Goal: Task Accomplishment & Management: Manage account settings

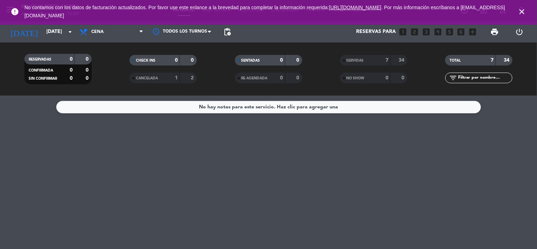
click at [520, 12] on icon "close" at bounding box center [522, 11] width 8 height 8
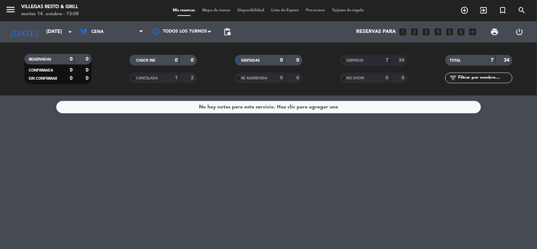
click at [113, 40] on div "Todos los servicios Almuerzo Cena Cena Todos los servicios Almuerzo Cena" at bounding box center [111, 31] width 71 height 21
click at [111, 37] on span "Cena" at bounding box center [111, 32] width 71 height 16
click at [109, 61] on div "menu [PERSON_NAME] Resto & Grill [DATE] 14. octubre - 13:08 Mis reservas Mapa d…" at bounding box center [268, 48] width 537 height 96
click at [41, 40] on div "[DATE] [DATE] arrow_drop_down" at bounding box center [40, 31] width 71 height 21
click at [43, 31] on input "[DATE]" at bounding box center [76, 31] width 67 height 13
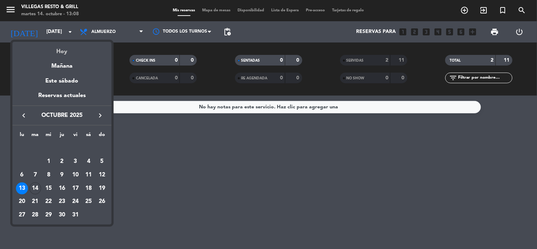
click at [55, 50] on div "Hoy" at bounding box center [61, 49] width 99 height 15
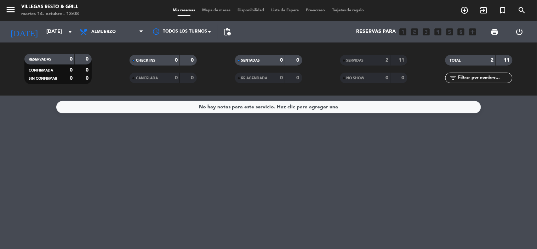
type input "[DATE]"
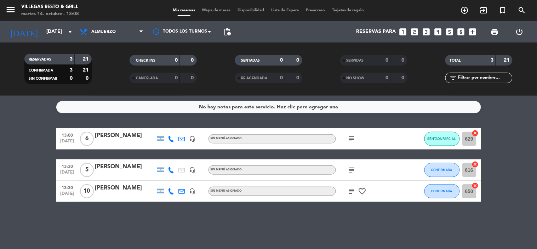
click at [352, 171] on icon "subject" at bounding box center [351, 170] width 8 height 8
click at [341, 211] on div "No hay notas para este servicio. Haz clic para agregar una 13:00 [DATE] 6 [PERS…" at bounding box center [268, 172] width 537 height 153
click at [351, 191] on icon "subject" at bounding box center [351, 191] width 8 height 8
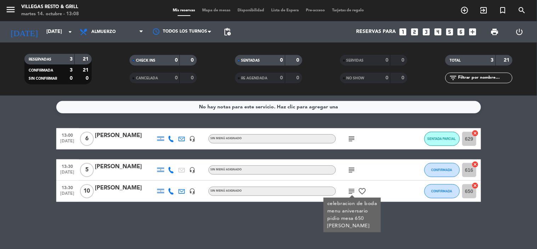
click at [519, 175] on bookings-row "13:00 [DATE] 6 [PERSON_NAME] headset_mic Sin menú asignado subject SENTADA PARC…" at bounding box center [268, 165] width 537 height 74
